Goal: Transaction & Acquisition: Obtain resource

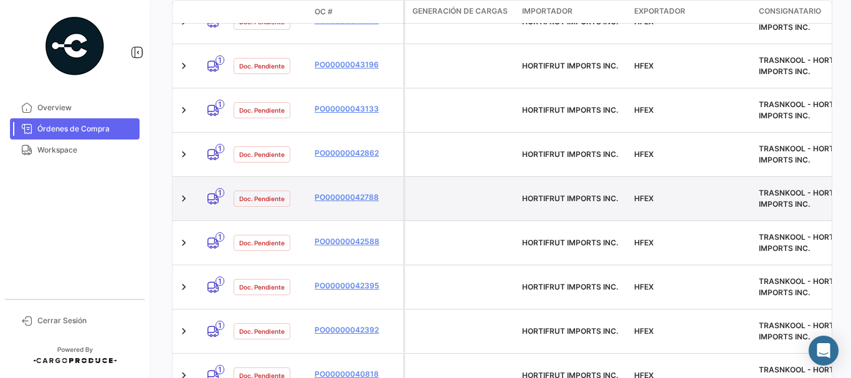
scroll to position [249, 0]
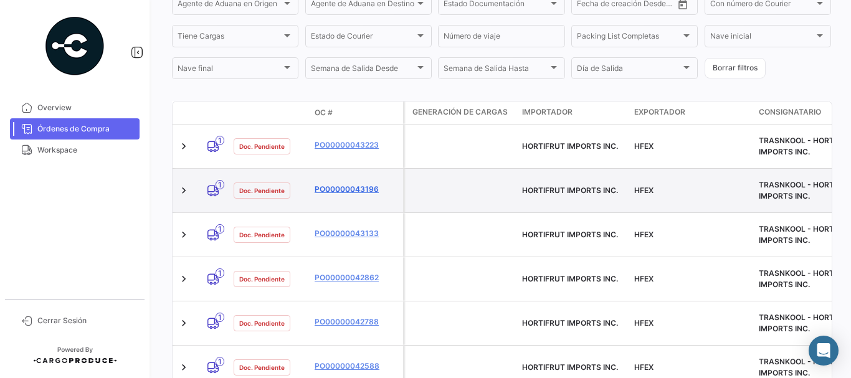
click at [341, 184] on link "PO00000043196" at bounding box center [356, 189] width 83 height 11
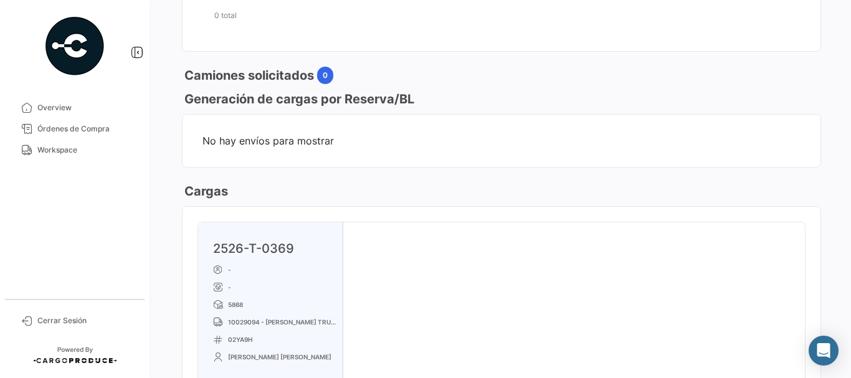
scroll to position [561, 0]
click at [80, 130] on span "Órdenes de Compra" at bounding box center [85, 128] width 97 height 11
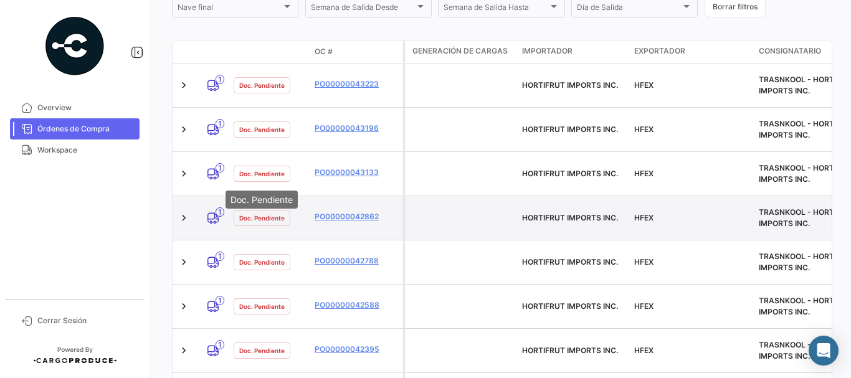
scroll to position [311, 0]
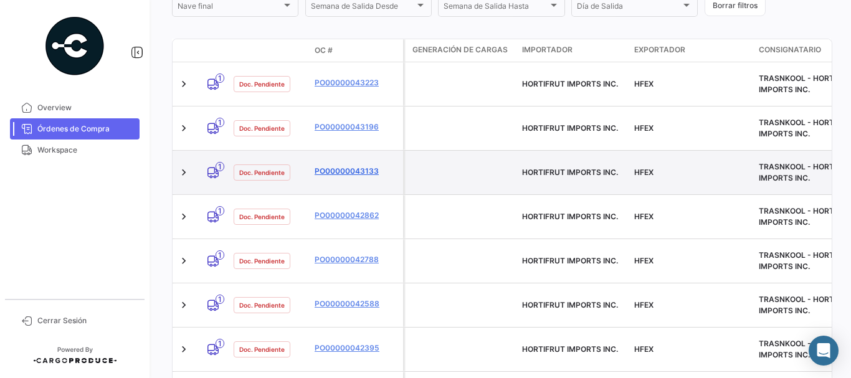
click at [330, 166] on link "PO00000043133" at bounding box center [356, 171] width 83 height 11
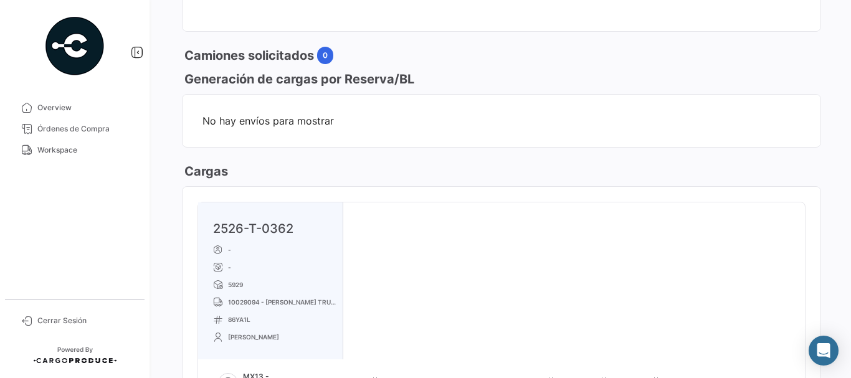
scroll to position [748, 0]
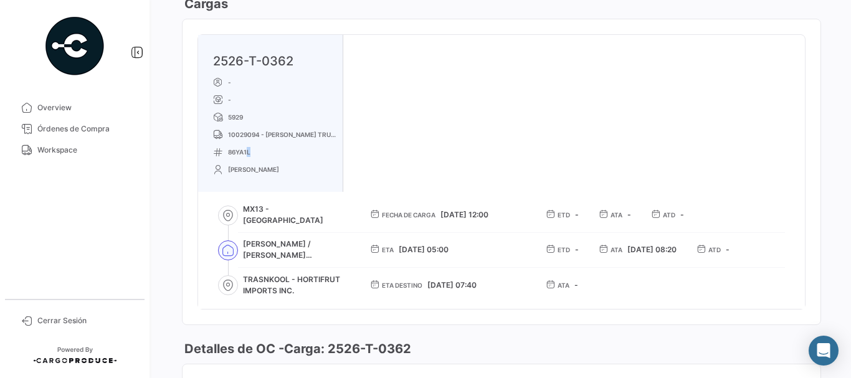
drag, startPoint x: 252, startPoint y: 150, endPoint x: 245, endPoint y: 150, distance: 6.9
click at [245, 150] on p "86YA1L" at bounding box center [275, 152] width 125 height 10
drag, startPoint x: 227, startPoint y: 152, endPoint x: 254, endPoint y: 153, distance: 27.4
click at [254, 153] on p "86YA1L" at bounding box center [275, 152] width 125 height 10
copy span "86YA1L"
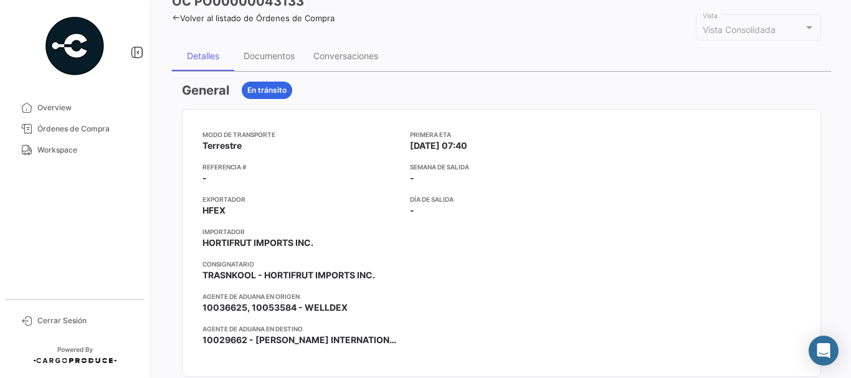
scroll to position [0, 0]
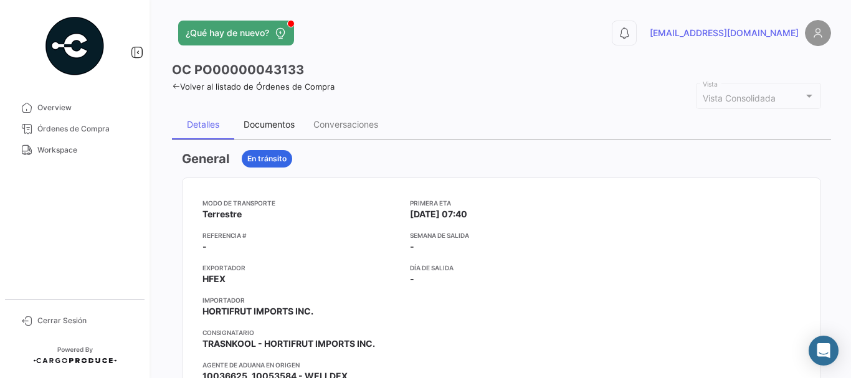
click at [280, 117] on div "Documentos" at bounding box center [269, 125] width 70 height 30
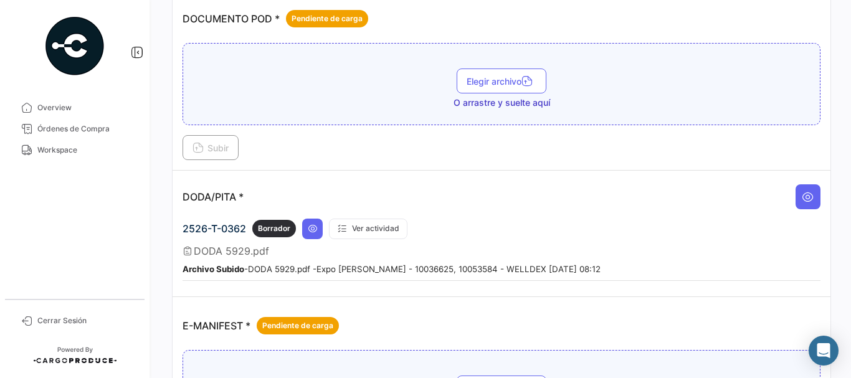
scroll to position [685, 0]
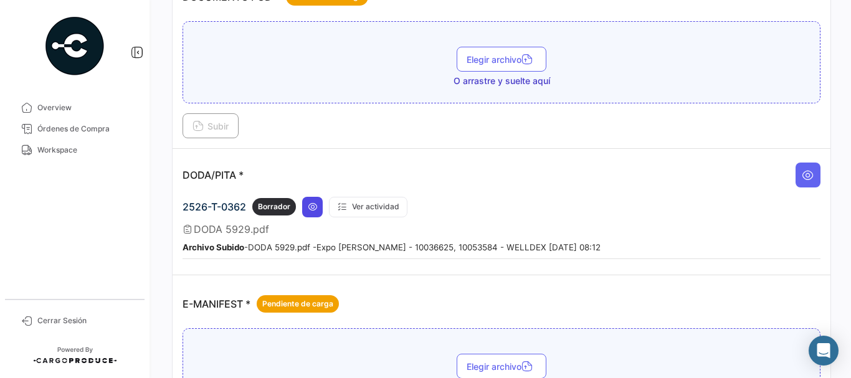
click at [311, 207] on icon at bounding box center [313, 207] width 10 height 10
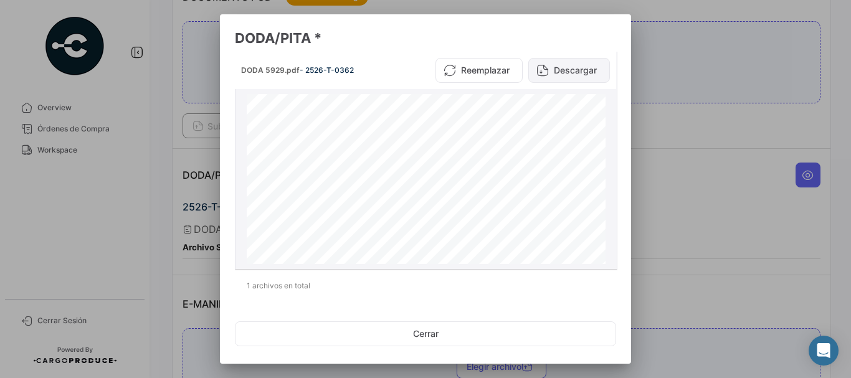
click at [572, 67] on button "Descargar" at bounding box center [569, 70] width 82 height 25
click at [678, 111] on div at bounding box center [425, 189] width 851 height 378
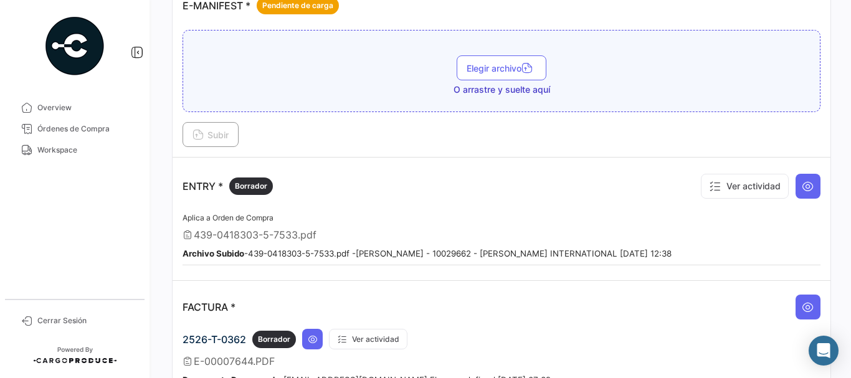
scroll to position [997, 0]
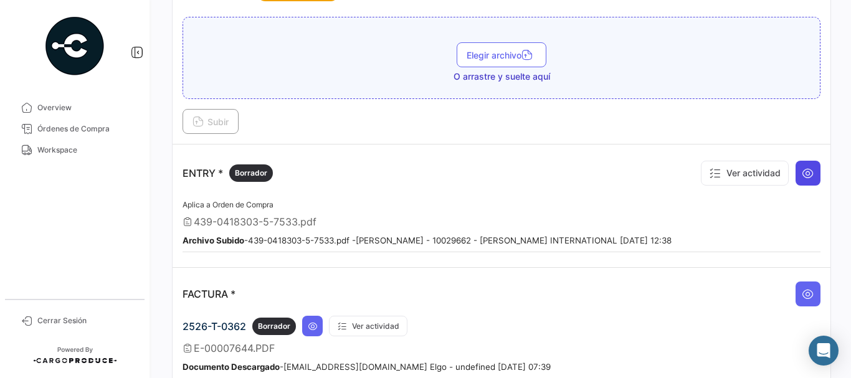
click at [802, 173] on icon at bounding box center [808, 173] width 12 height 12
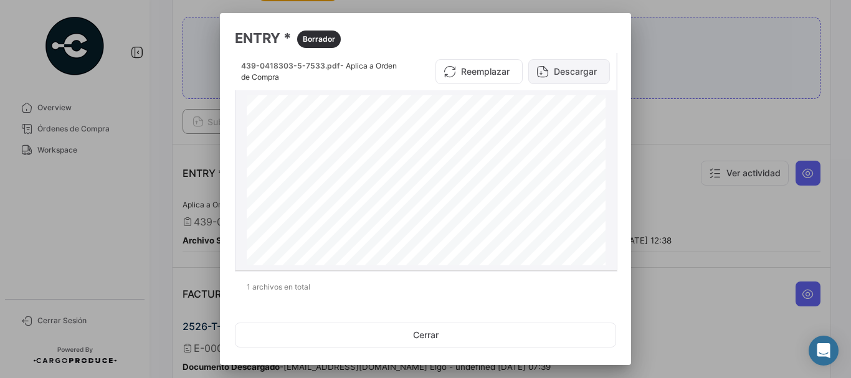
click at [557, 73] on button "Descargar" at bounding box center [569, 71] width 82 height 25
click at [207, 156] on div at bounding box center [425, 189] width 851 height 378
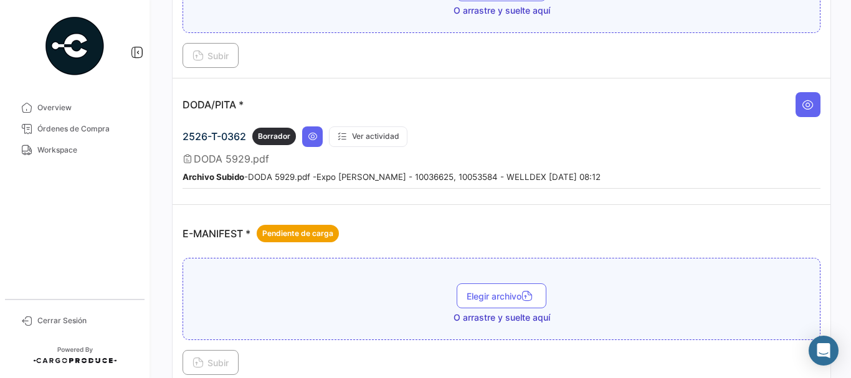
scroll to position [748, 0]
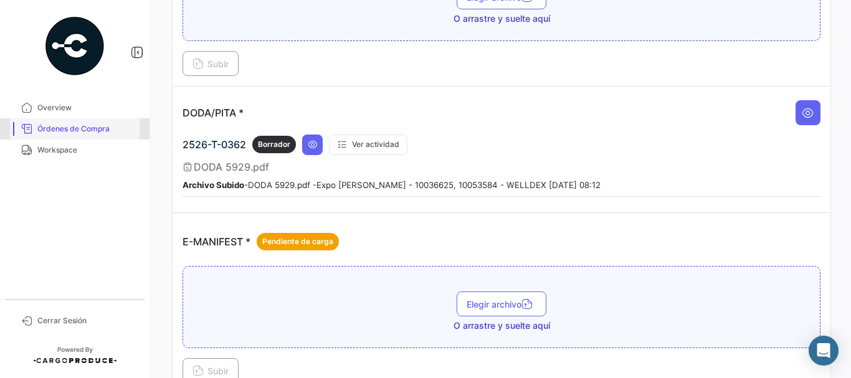
click at [84, 125] on span "Órdenes de Compra" at bounding box center [85, 128] width 97 height 11
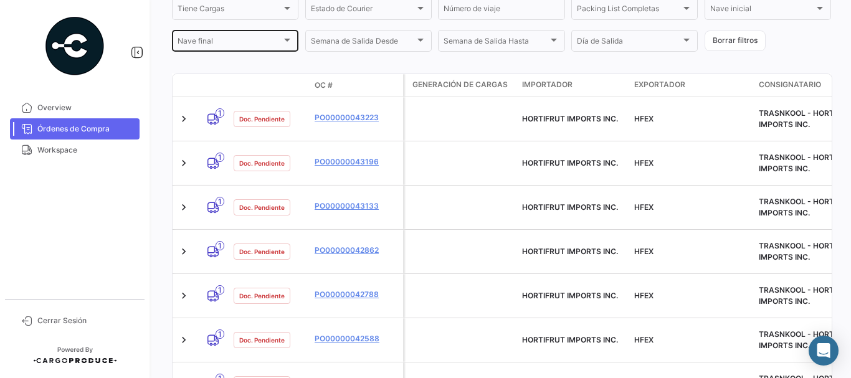
scroll to position [300, 0]
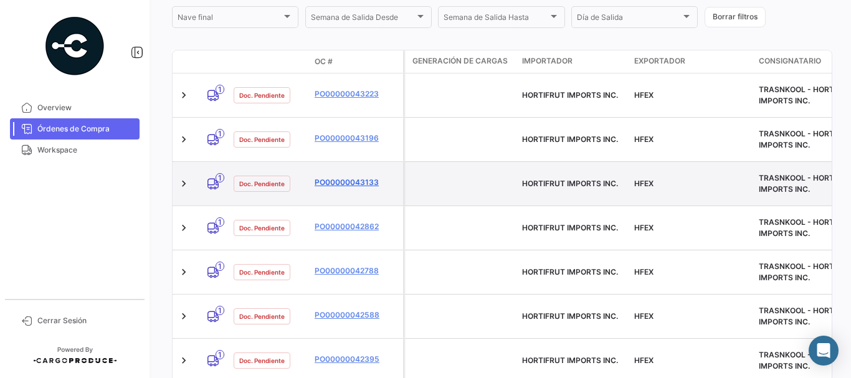
click at [340, 177] on link "PO00000043133" at bounding box center [356, 182] width 83 height 11
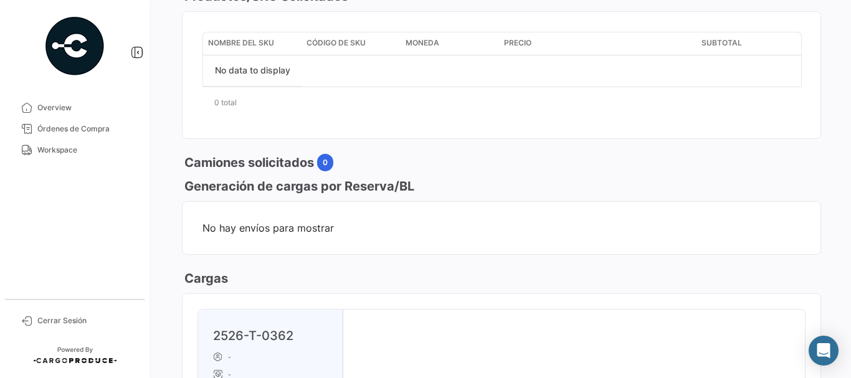
scroll to position [561, 0]
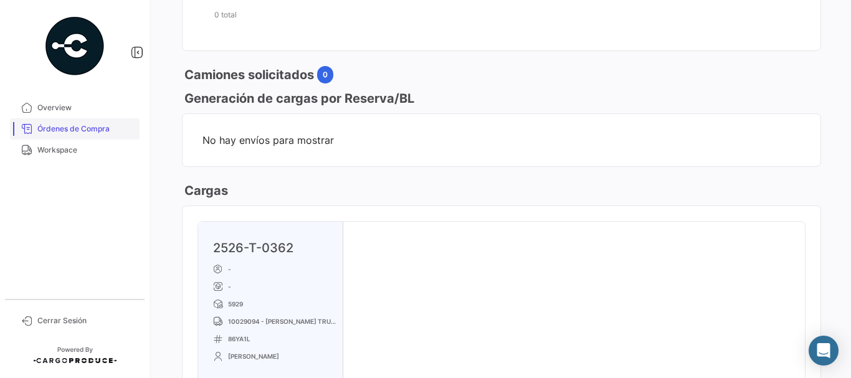
click at [101, 129] on span "Órdenes de Compra" at bounding box center [85, 128] width 97 height 11
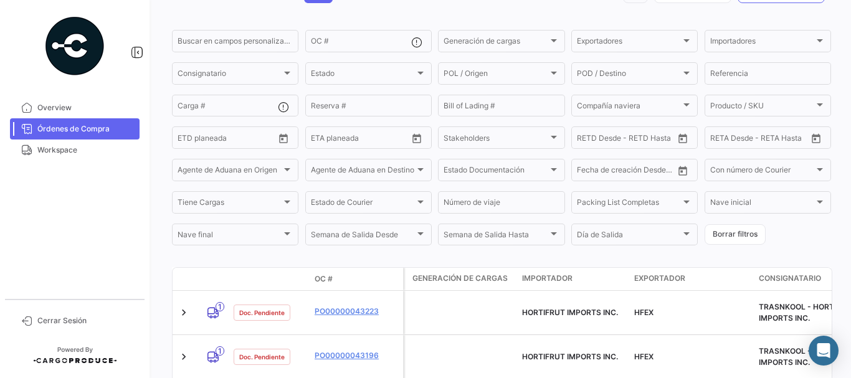
scroll to position [187, 0]
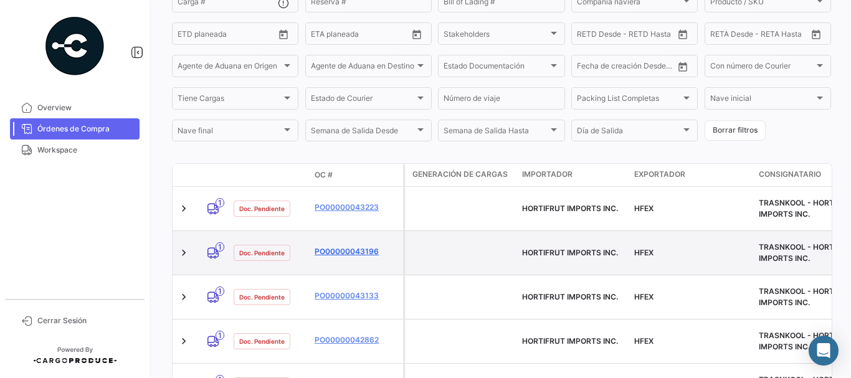
click at [355, 246] on link "PO00000043196" at bounding box center [356, 251] width 83 height 11
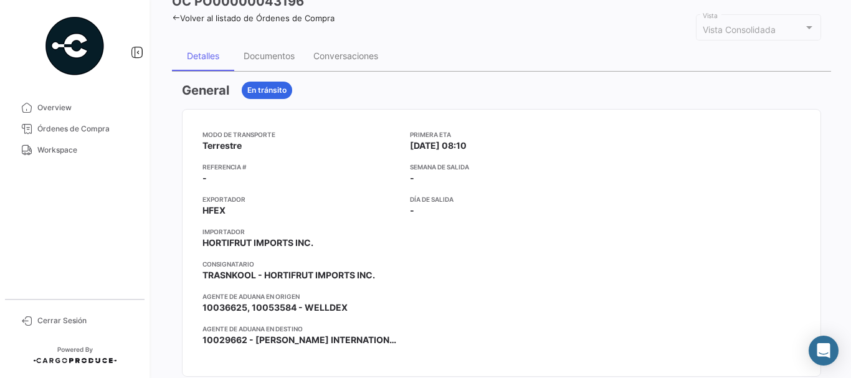
scroll to position [62, 0]
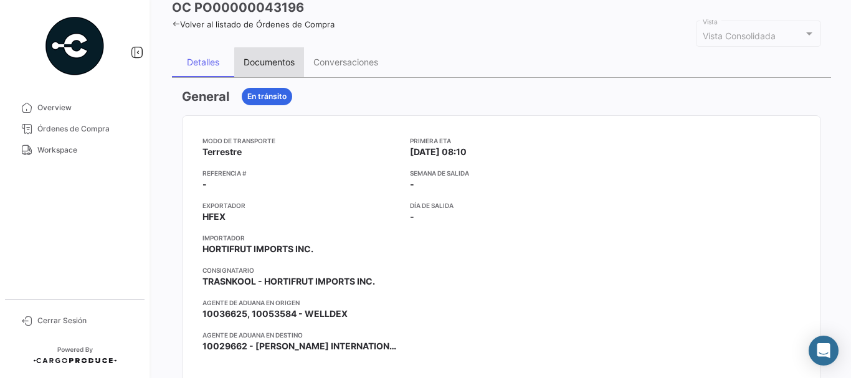
click at [273, 65] on div "Documentos" at bounding box center [269, 62] width 51 height 11
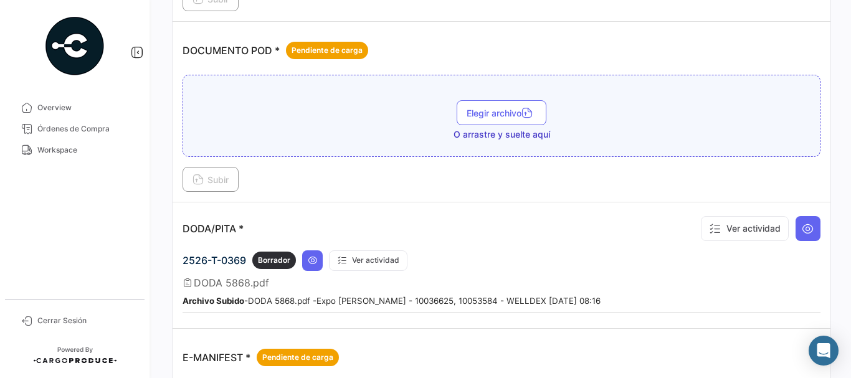
scroll to position [685, 0]
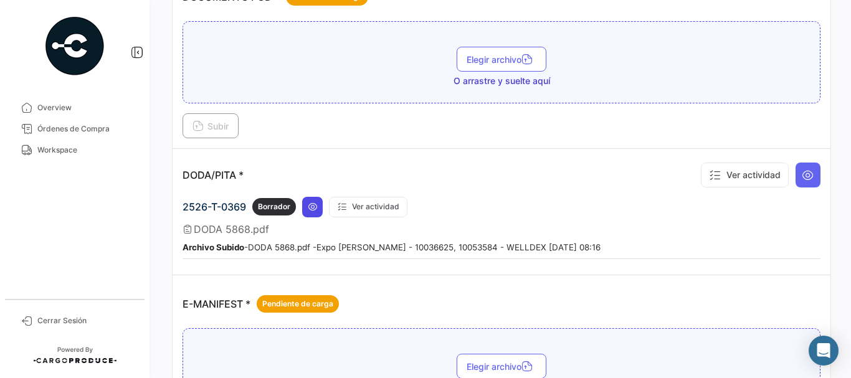
click at [315, 204] on icon at bounding box center [313, 207] width 10 height 10
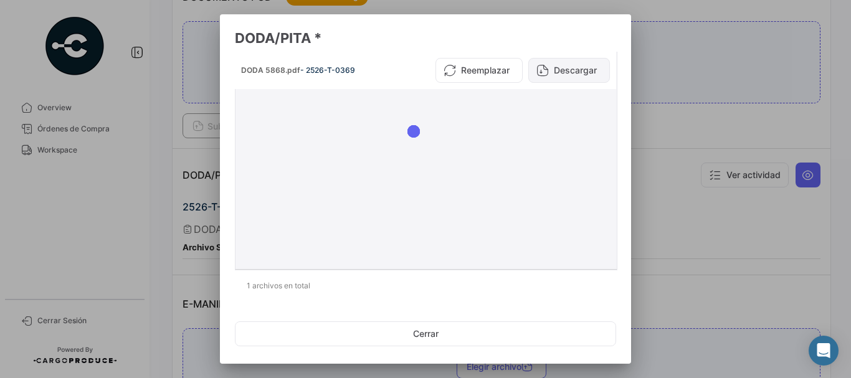
click at [569, 67] on button "Descargar" at bounding box center [569, 70] width 82 height 25
click at [675, 129] on div at bounding box center [425, 189] width 851 height 378
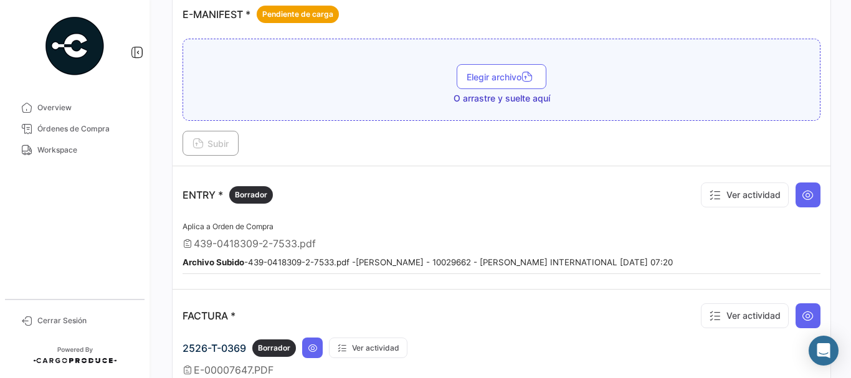
scroll to position [997, 0]
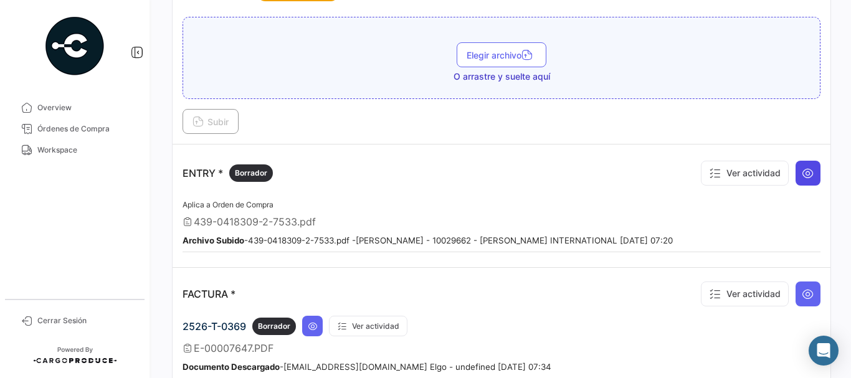
click at [810, 179] on button at bounding box center [808, 173] width 25 height 25
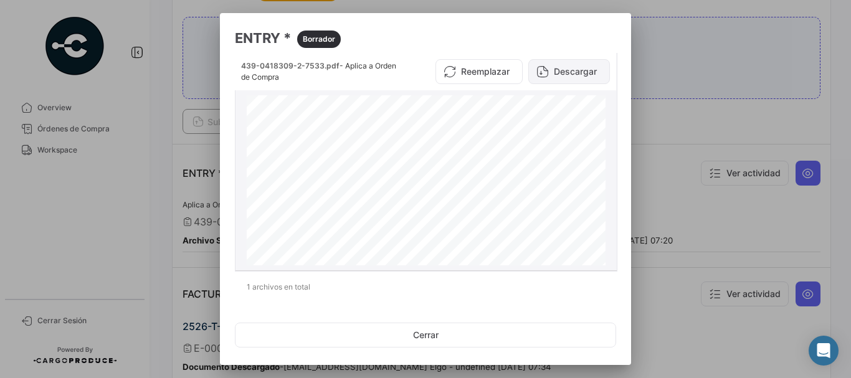
click at [571, 75] on button "Descargar" at bounding box center [569, 71] width 82 height 25
